Goal: Task Accomplishment & Management: Complete application form

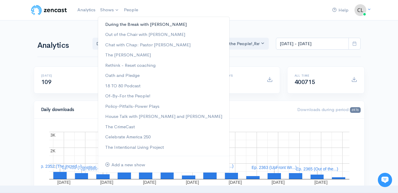
click at [111, 24] on link "During the Break with [PERSON_NAME]" at bounding box center [163, 24] width 131 height 10
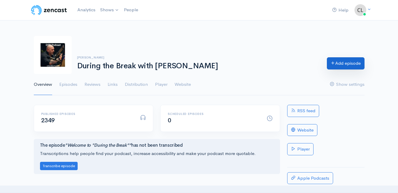
click at [349, 65] on link "Add episode" at bounding box center [346, 63] width 38 height 12
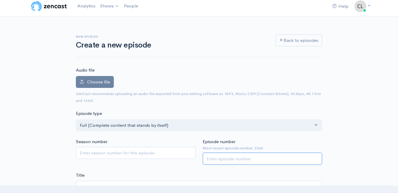
click at [236, 155] on input "Episode number" at bounding box center [263, 158] width 120 height 12
type input "2367"
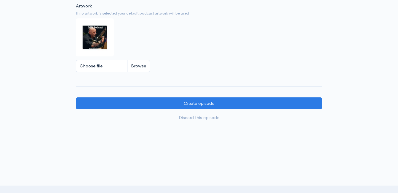
scroll to position [587, 0]
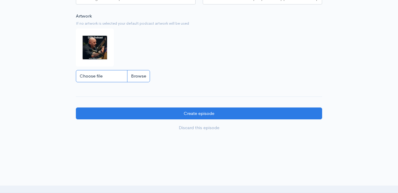
click at [138, 81] on input "Choose file" at bounding box center [113, 76] width 74 height 12
type input "C:\fakepath\DBBoomLOGO.JPG"
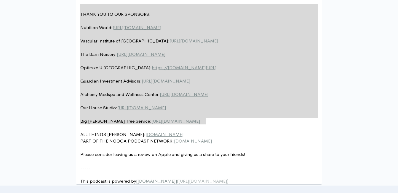
scroll to position [0, 0]
drag, startPoint x: 208, startPoint y: 114, endPoint x: 62, endPoint y: -10, distance: 192.3
type textarea "​===== THANK YOU TO OUR SPONSORS: Nutrition World: https://nutritionw.com/ Vasc…"
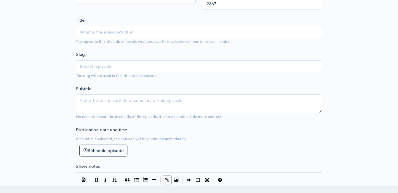
scroll to position [138, 0]
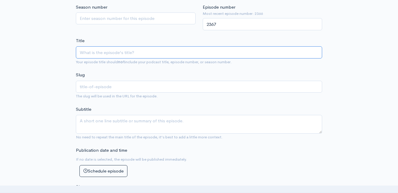
click at [145, 52] on input "Title" at bounding box center [199, 52] width 246 height 12
paste input "Death by Boomer with Jeff Styles! A Boomers Memory Lane! (Powered by Guardian I…"
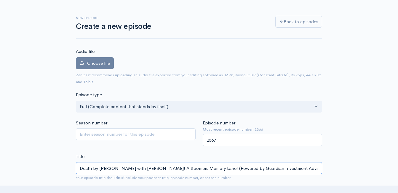
scroll to position [20, 0]
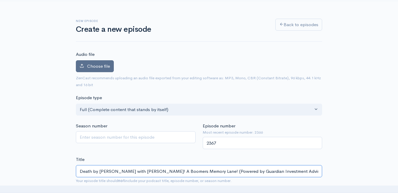
type input "Death by Boomer with Jeff Styles! A Boomers Memory Lane! (Powered by Guardian I…"
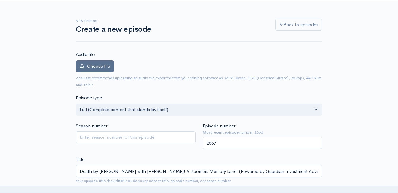
type input "death-by-boomer-with-jeff-styles-a-boomers-memory-lane-powered-by-guardian-inve…"
click at [96, 65] on span "Choose file" at bounding box center [98, 66] width 23 height 6
click at [0, 0] on input "Choose file" at bounding box center [0, 0] width 0 height 0
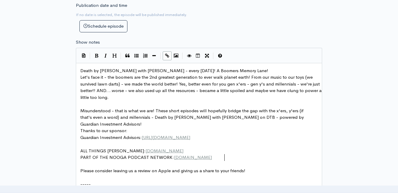
scroll to position [1, 0]
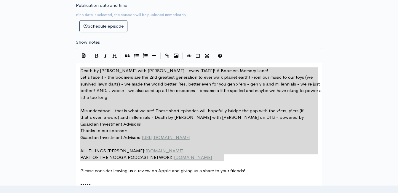
drag, startPoint x: 229, startPoint y: 158, endPoint x: 75, endPoint y: 68, distance: 177.9
type textarea "Death by Boomer with Jeff Styles - every Wednesday! A Boomers Memory Lane! Let'…"
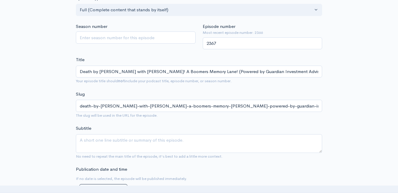
scroll to position [138, 0]
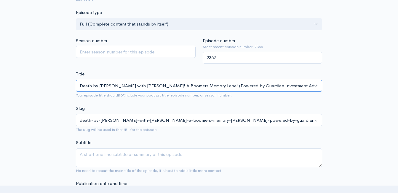
drag, startPoint x: 200, startPoint y: 84, endPoint x: 148, endPoint y: 86, distance: 51.9
click at [148, 86] on input "Death by Boomer with Jeff Styles! A Boomers Memory Lane! (Powered by Guardian I…" at bounding box center [199, 86] width 246 height 12
type input "Death by Boomer with Jeff Styles! (Powered by Guardian Investment Advisors)"
type input "death-by-boomer-with-jeff-styles-powered-by-guardian-investment-advisors"
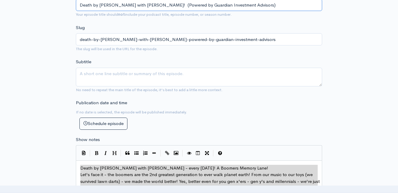
scroll to position [227, 0]
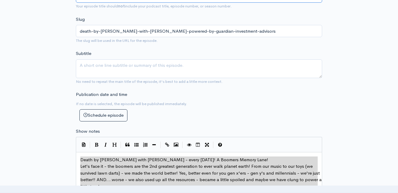
type input "Death by Boomer with Jeff Styles! (Powered by Guardian Investment Advisors)"
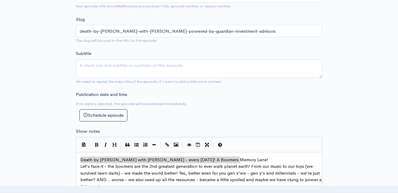
type textarea "A Boomers Memory Lane!"
drag, startPoint x: 240, startPoint y: 159, endPoint x: 189, endPoint y: 158, distance: 51.3
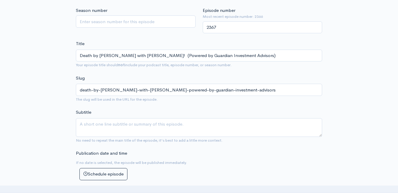
scroll to position [168, 0]
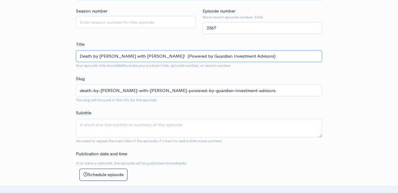
click at [148, 57] on input "Death by Boomer with Jeff Styles! (Powered by Guardian Investment Advisors)" at bounding box center [199, 56] width 246 height 12
paste input "Life Hacks - Lets Share!"
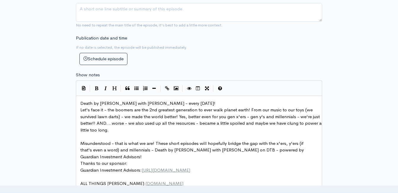
scroll to position [286, 0]
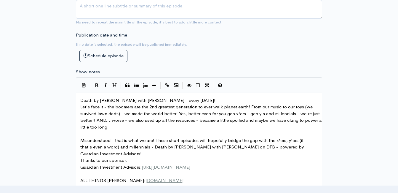
type input "Death by Boomer with Jeff Styles! Life Hacks - Lets Share! (Powered by Guardian…"
type input "death-by-boomer-with-jeff-styles-life-hacks-lets-share-powered-by-guardian-inve…"
click at [194, 101] on pre "Death by Boomer with Jeff Styles - every Wednesday!" at bounding box center [201, 100] width 244 height 7
type textarea "​"
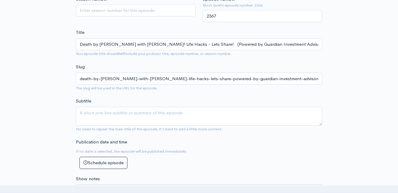
scroll to position [79, 0]
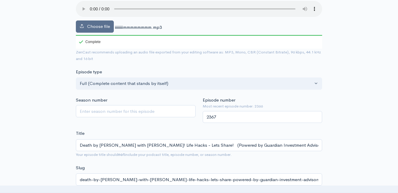
click at [99, 26] on span "Choose file" at bounding box center [98, 26] width 23 height 6
click at [0, 0] on input "Choose file" at bounding box center [0, 0] width 0 height 0
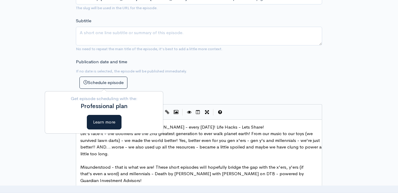
scroll to position [316, 0]
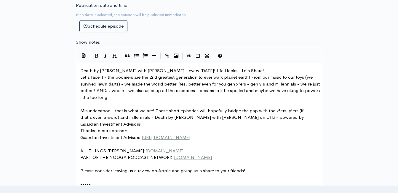
click at [172, 99] on pre "Let's face it - the boomers are the 2nd greatest generation to ever walk planet…" at bounding box center [201, 87] width 244 height 27
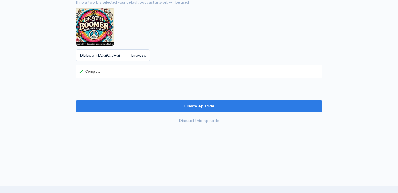
scroll to position [617, 0]
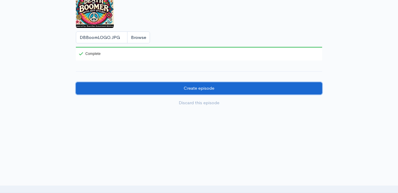
click at [177, 93] on input "Create episode" at bounding box center [199, 88] width 246 height 12
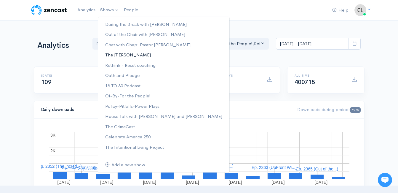
click at [112, 57] on link "The [PERSON_NAME]" at bounding box center [163, 55] width 131 height 10
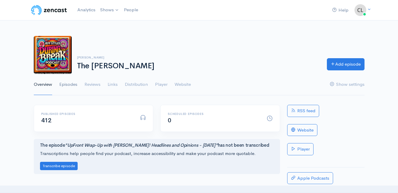
click at [71, 84] on link "Episodes" at bounding box center [68, 84] width 18 height 21
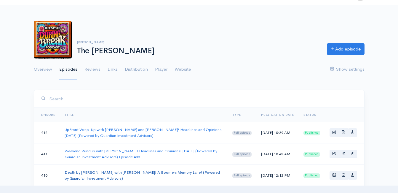
scroll to position [30, 0]
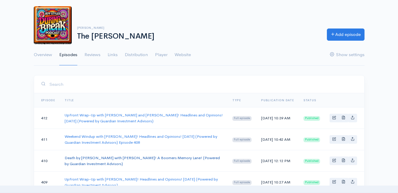
click at [85, 158] on link "Death by [PERSON_NAME] with [PERSON_NAME]! A Boomers Memory Lane! (Powered by G…" at bounding box center [142, 160] width 155 height 11
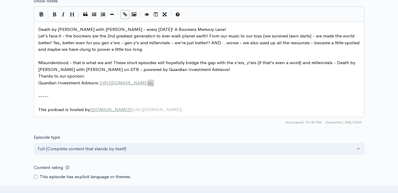
scroll to position [2, 0]
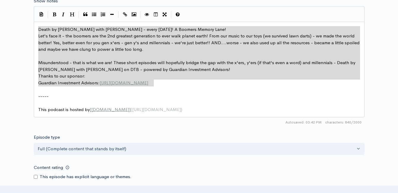
drag, startPoint x: 156, startPoint y: 84, endPoint x: 33, endPoint y: 29, distance: 134.9
type textarea "Death by Boomer with Jeff Styles - every Wednesday! A Boomers Memory Lane! Let'…"
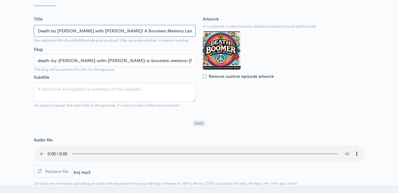
click at [129, 29] on input "Death by Boomer with Jeff Styles! A Boomers Memory Lane! (Powered by Guardian I…" at bounding box center [115, 31] width 162 height 12
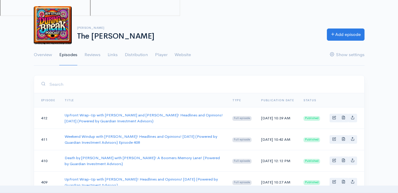
click at [351, 37] on link "Add episode" at bounding box center [346, 34] width 38 height 12
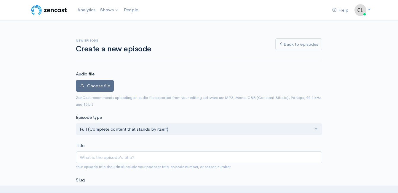
click at [108, 87] on span "Choose file" at bounding box center [98, 86] width 23 height 6
click at [0, 0] on input "Choose file" at bounding box center [0, 0] width 0 height 0
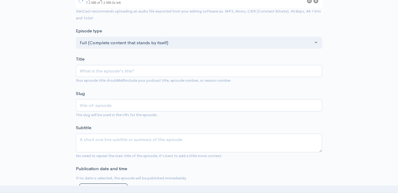
scroll to position [89, 0]
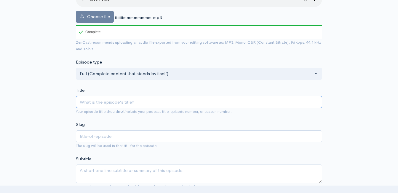
click at [156, 103] on input "Title" at bounding box center [199, 102] width 246 height 12
paste input "Death by Boomer with Jeff Styles! A Boomers Memory Lane! (Powered by Guardian I…"
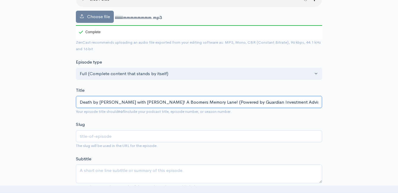
click at [198, 104] on input "Death by Boomer with Jeff Styles! A Boomers Memory Lane! (Powered by Guardian I…" at bounding box center [199, 102] width 246 height 12
type input "Death by Boomer with Jeff Styles! A Boomers Memory Lan! (Powered by Guardian In…"
type input "death-by-boomer-with-jeff-styles-a-boomers-memory-lan-powered-by-guardian-inves…"
type input "Death by Boomer with Jeff Styles! A Boomers Memory La! (Powered by Guardian Inv…"
type input "death-by-boomer-with-jeff-styles-a-boomers-memory-la-powered-by-guardian-invest…"
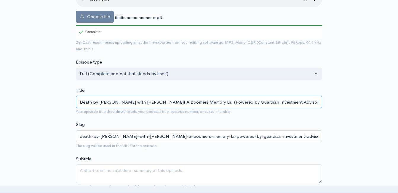
type input "Death by Boomer with Jeff Styles! A Boomers Memory L! (Powered by Guardian Inve…"
type input "death-by-boomer-with-jeff-styles-a-boomers-memory-l-powered-by-guardian-investm…"
type input "Death by Boomer with Jeff Styles! A Boomers Memory ! (Powered by Guardian Inves…"
type input "death-by-boomer-with-jeff-styles-a-boomers-memory-powered-by-guardian-investmen…"
type input "Death by Boomer with Jeff Styles! A Boomers Memor! (Powered by Guardian Investm…"
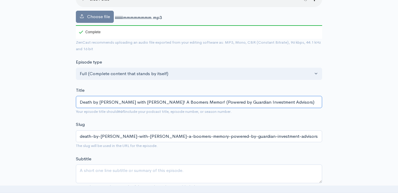
type input "death-by-boomer-with-jeff-styles-a-boomers-memor-powered-by-guardian-investment…"
type input "Death by Boomer with Jeff Styles! A Boomers Memo! (Powered by Guardian Investme…"
type input "death-by-boomer-with-jeff-styles-a-boomers-memo-powered-by-guardian-investment-…"
type input "Death by Boomer with Jeff Styles! A Boomers Mem! (Powered by Guardian Investmen…"
type input "death-by-boomer-with-jeff-styles-a-boomers-mem-powered-by-guardian-investment-a…"
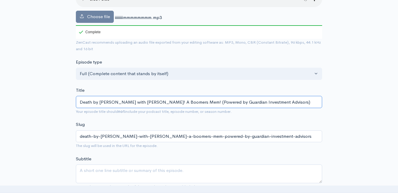
type input "Death by Boomer with Jeff Styles! A Boomers Me! (Powered by Guardian Investment…"
type input "death-by-boomer-with-jeff-styles-a-boomers-me-powered-by-guardian-investment-ad…"
type input "Death by Boomer with Jeff Styles! A Boomers M! (Powered by Guardian Investment …"
type input "death-by-boomer-with-jeff-styles-a-boomers-m-powered-by-guardian-investment-adv…"
type input "Death by Boomer with Jeff Styles! A! (Powered by Guardian Investment Advisors)"
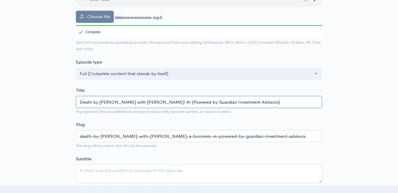
type input "death-by-boomer-with-jeff-styles-a-powered-by-guardian-investment-advisors"
type input "Death by Boomer with Jeff Styles! ! (Powered by Guardian Investment Advisors)"
type input "death-by-boomer-with-jeff-styles-powered-by-guardian-investment-advisors"
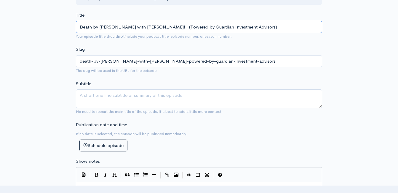
scroll to position [207, 0]
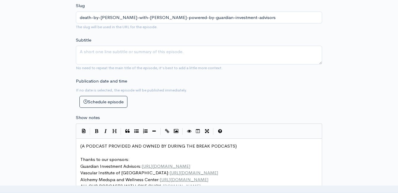
type input "Death by Boomer with Jeff Styles! ! (Powered by Guardian Investment Advisors)"
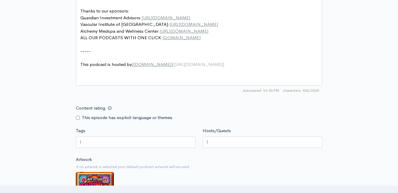
scroll to position [2, 0]
type textarea "co"
click at [237, 42] on pre "​" at bounding box center [201, 44] width 244 height 7
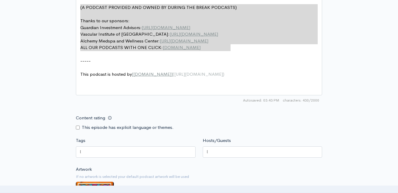
scroll to position [0, 0]
drag, startPoint x: 238, startPoint y: 38, endPoint x: 79, endPoint y: 8, distance: 162.2
type textarea "​(A PODCAST PROVIDED AND OWNED BY DURING THE BREAK PODCASTS) Thanks to our spon…"
paste textarea
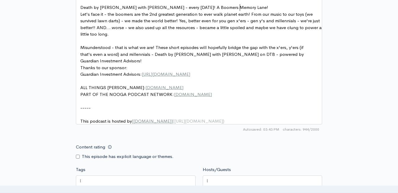
click at [240, 7] on pre "Death by Boomer with Jeff Styles - every Wednesday! A Boomers Memory Lane!" at bounding box center [201, 7] width 244 height 7
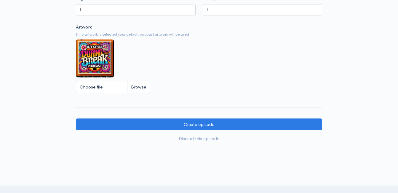
scroll to position [557, 0]
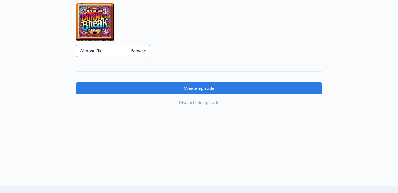
click at [135, 52] on input "Choose file" at bounding box center [113, 51] width 74 height 12
type input "C:\fakepath\DBBoomLOGO.JPG"
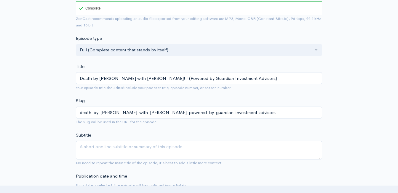
scroll to position [113, 0]
click at [147, 77] on input "Death by Boomer with Jeff Styles! ! (Powered by Guardian Investment Advisors)" at bounding box center [199, 78] width 246 height 12
type input "Death by Boomer with Jeff Styles! L! (Powered by Guardian Investment Advisors)"
type input "death-by-boomer-with-jeff-styles-l-powered-by-guardian-investment-advisors"
type input "Death by Boomer with Jeff Styles! Li! (Powered by Guardian Investment Advisors)"
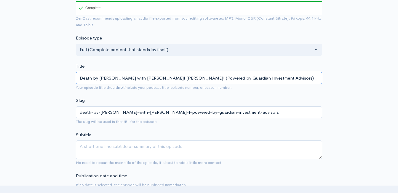
type input "death-by-boomer-with-jeff-styles-li-powered-by-guardian-investment-advisors"
type input "Death by Boomer with Jeff Styles! Lif! (Powered by Guardian Investment Advisors)"
type input "death-by-boomer-with-jeff-styles-lif-powered-by-guardian-investment-advisors"
type input "Death by Boomer with Jeff Styles! Life! (Powered by Guardian Investment Advisor…"
type input "death-by-boomer-with-jeff-styles-life-powered-by-guardian-investment-advisors"
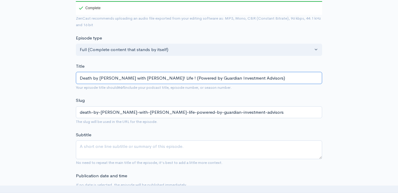
type input "Death by Boomer with Jeff Styles! Life H! (Powered by Guardian Investment Advis…"
type input "death-by-boomer-with-jeff-styles-life-h-powered-by-guardian-investment-advisors"
type input "Death by Boomer with Jeff Styles! Life Hac! (Powered by Guardian Investment Adv…"
type input "death-by-boomer-with-jeff-styles-life-hac-powered-by-guardian-investment-adviso…"
type input "Death by Boomer with Jeff Styles! Life Hack! (Powered by Guardian Investment Ad…"
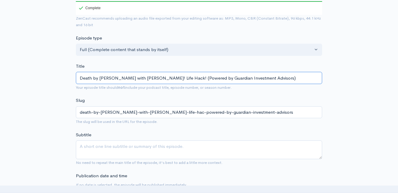
type input "death-by-boomer-with-jeff-styles-life-hack-powered-by-guardian-investment-advis…"
type input "Death by Boomer with Jeff Styles! Life Hacks! (Powered by Guardian Investment A…"
type input "death-by-boomer-with-jeff-styles-life-hacks-powered-by-guardian-investment-advi…"
type input "Death by Boomer with Jeff Styles! Life Hacks - L! (Powered by Guardian Investme…"
type input "death-by-boomer-with-jeff-styles-life-hacks-l-powered-by-guardian-investment-ad…"
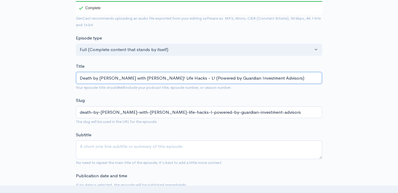
type input "Death by Boomer with Jeff Styles! Life Hacks - Le! (Powered by Guardian Investm…"
type input "death-by-boomer-with-jeff-styles-life-hacks-le-powered-by-guardian-investment-a…"
type input "Death by Boomer with Jeff Styles! Life Hacks - Let! (Powered by Guardian Invest…"
type input "death-by-boomer-with-jeff-styles-life-hacks-let-powered-by-guardian-investment-…"
type input "Death by Boomer with Jeff Styles! Life Hacks - Lets! (Powered by Guardian Inves…"
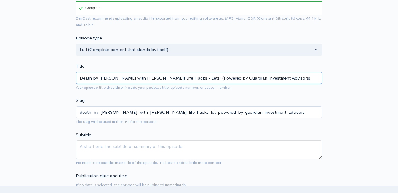
type input "death-by-boomer-with-jeff-styles-life-hacks-lets-powered-by-guardian-investment…"
type input "Death by Boomer with Jeff Styles! Life Hacks - Lets S! (Powered by Guardian Inv…"
type input "death-by-boomer-with-jeff-styles-life-hacks-lets-s-powered-by-guardian-investme…"
type input "Death by Boomer with Jeff Styles! Life Hacks - Lets Sha! (Powered by Guardian I…"
type input "death-by-boomer-with-jeff-styles-life-hacks-lets-sha-powered-by-guardian-invest…"
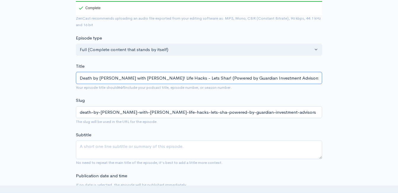
type input "Death by Boomer with Jeff Styles! Life Hacks - Lets Share! (Powered by Guardian…"
type input "death-by-boomer-with-jeff-styles-life-hacks-lets-share-powered-by-guardian-inve…"
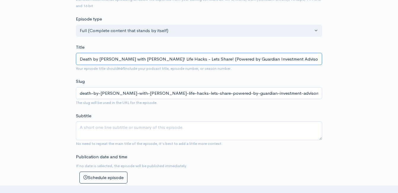
scroll to position [142, 0]
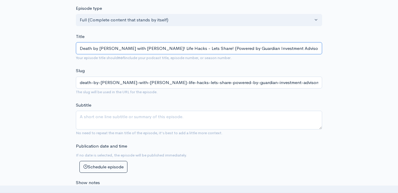
type input "Death by Boomer with Jeff Styles! Life Hacks - Lets Share! (Powered by Guardian…"
drag, startPoint x: 196, startPoint y: 49, endPoint x: 148, endPoint y: 47, distance: 48.0
click at [148, 47] on input "Death by Boomer with Jeff Styles! Life Hacks - Lets Share! (Powered by Guardian…" at bounding box center [199, 48] width 246 height 12
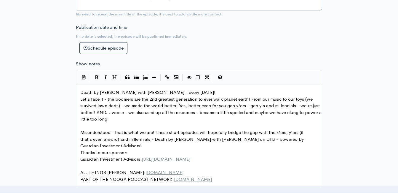
scroll to position [1, 0]
click at [193, 91] on pre "Death by Boomer with Jeff Styles - every Wednesday!" at bounding box center [201, 92] width 244 height 7
type textarea "​"
drag, startPoint x: 193, startPoint y: 91, endPoint x: 180, endPoint y: 95, distance: 13.5
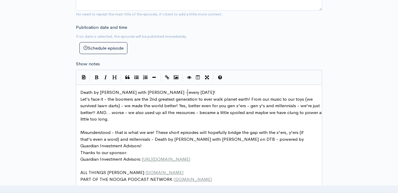
click at [180, 95] on pre "Death by Boomer with Jeff Styles - every Wednesday!" at bounding box center [201, 92] width 244 height 7
click at [189, 92] on pre "Death by Boomer with Jeff Styles - every Wednesday!" at bounding box center [201, 92] width 244 height 7
type textarea "​"
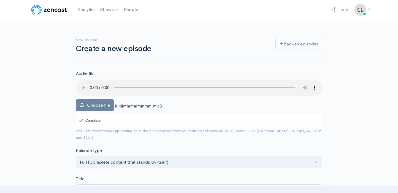
scroll to position [0, 0]
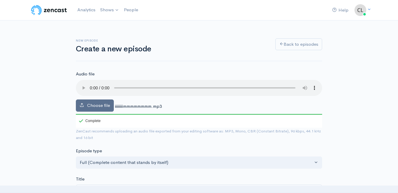
click at [97, 103] on span "Choose file" at bounding box center [98, 105] width 23 height 6
click at [0, 0] on input "Choose file" at bounding box center [0, 0] width 0 height 0
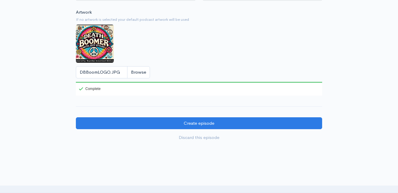
scroll to position [533, 0]
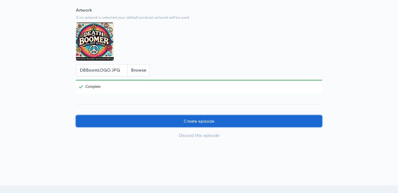
click at [149, 127] on input "Create episode" at bounding box center [199, 121] width 246 height 12
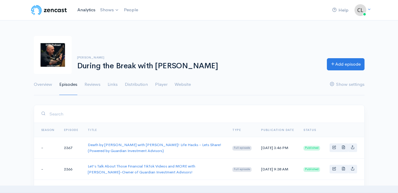
click at [90, 10] on link "Analytics" at bounding box center [86, 10] width 23 height 13
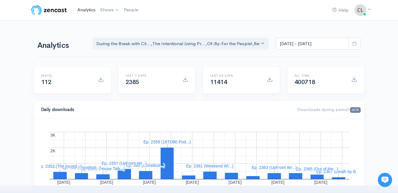
click at [91, 12] on link "Analytics" at bounding box center [86, 10] width 23 height 13
